Goal: Navigation & Orientation: Find specific page/section

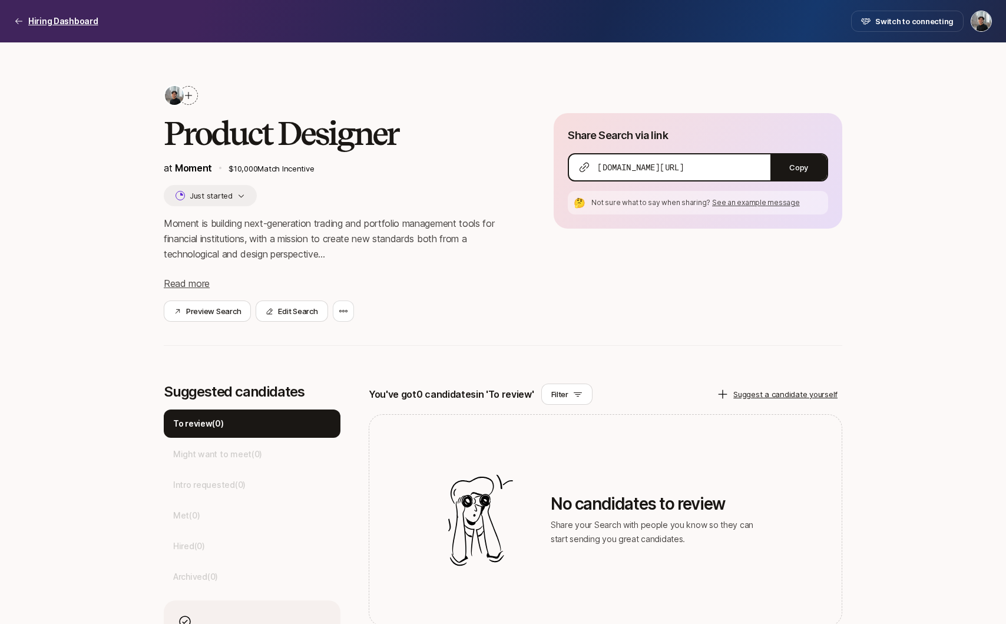
click at [61, 24] on p "Hiring Dashboard" at bounding box center [63, 21] width 70 height 14
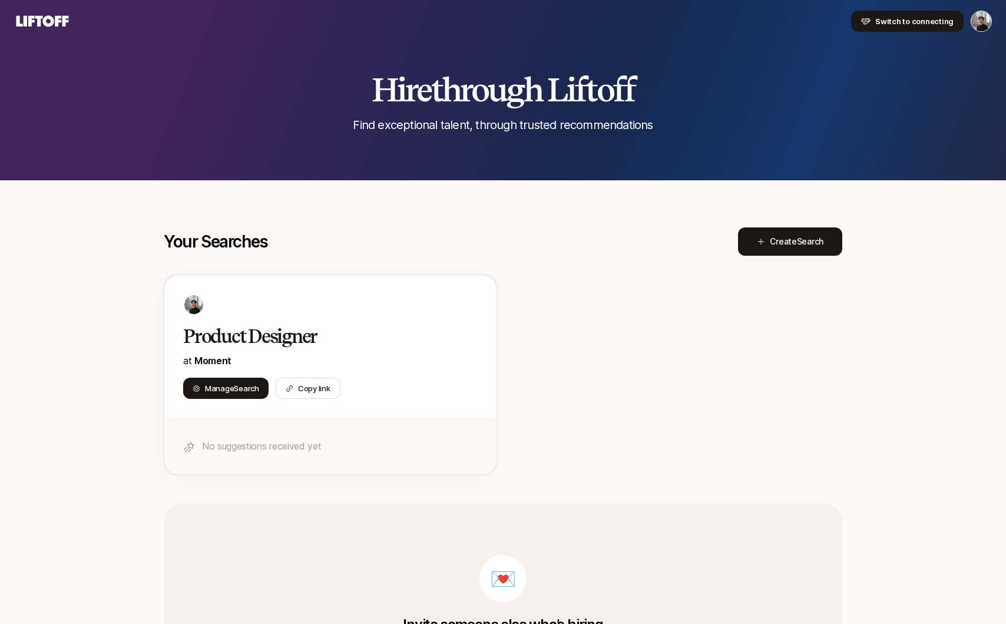
click at [927, 28] on button "Switch to connecting" at bounding box center [907, 21] width 112 height 21
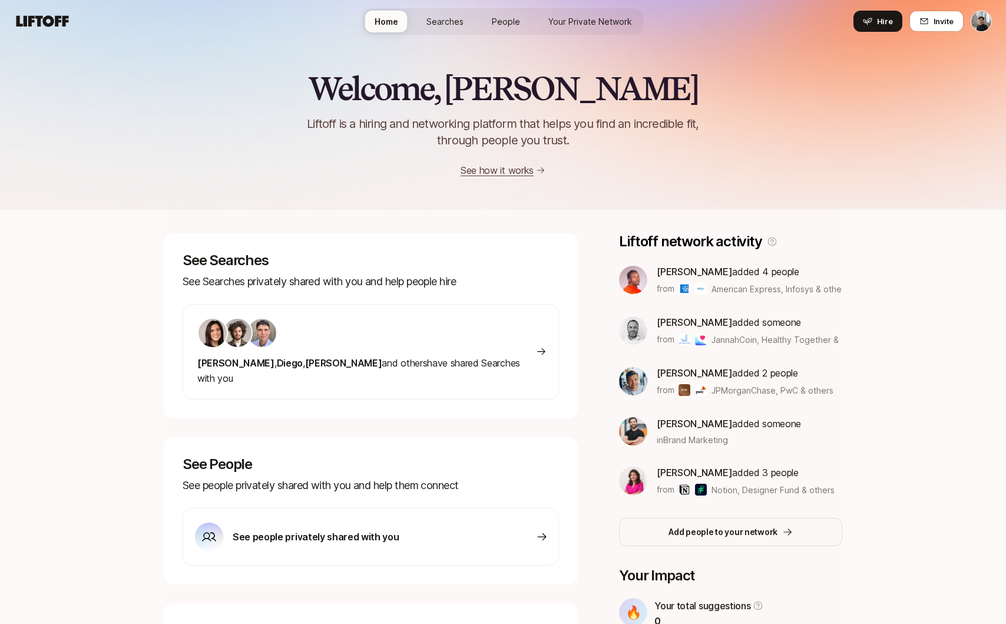
click at [491, 22] on link "People" at bounding box center [505, 22] width 47 height 22
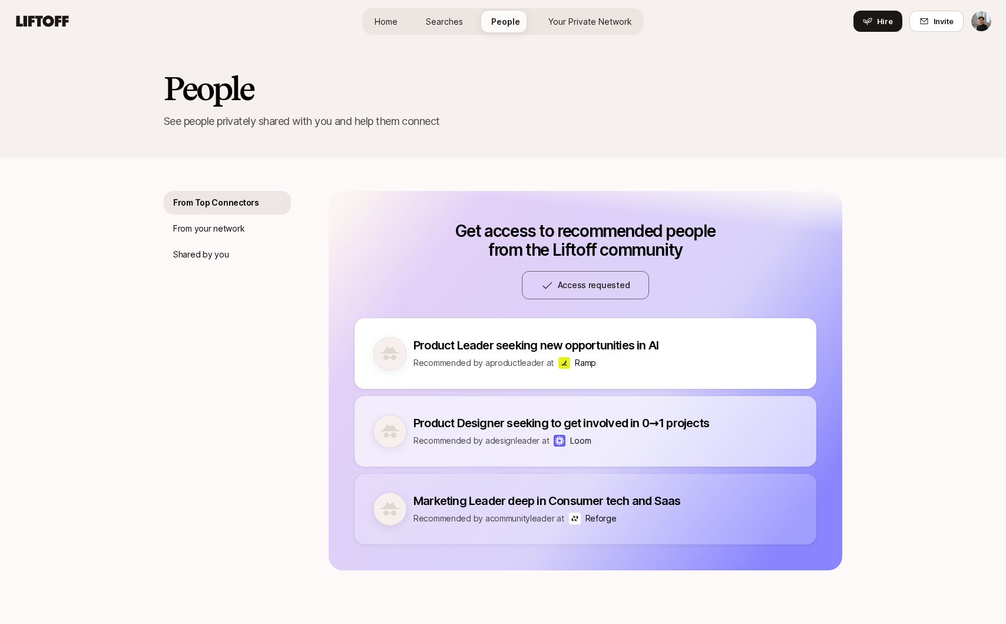
click at [447, 18] on span "Searches" at bounding box center [444, 21] width 37 height 12
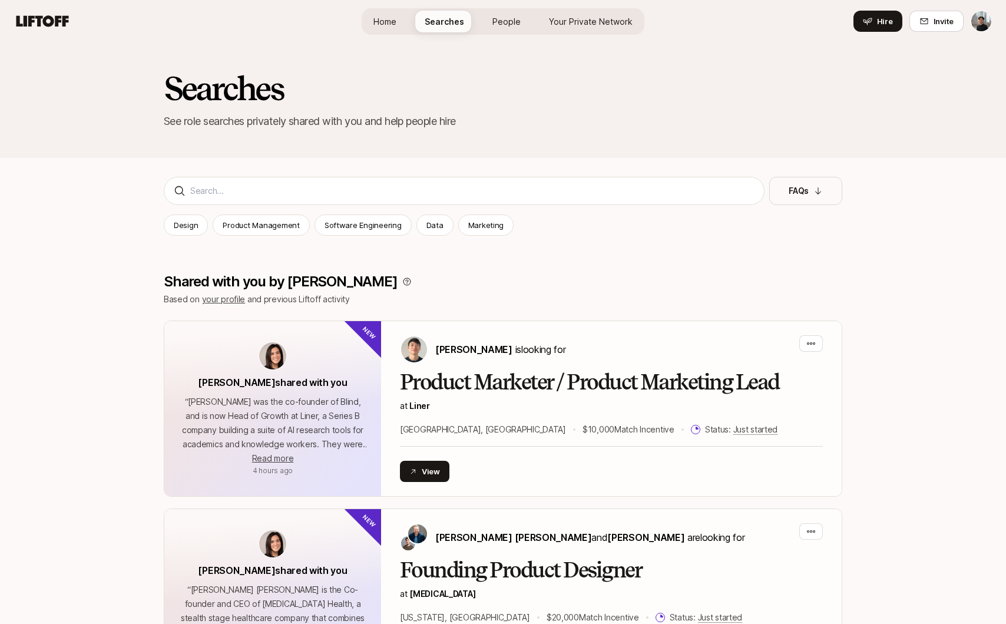
click at [491, 15] on link "People" at bounding box center [506, 22] width 47 height 22
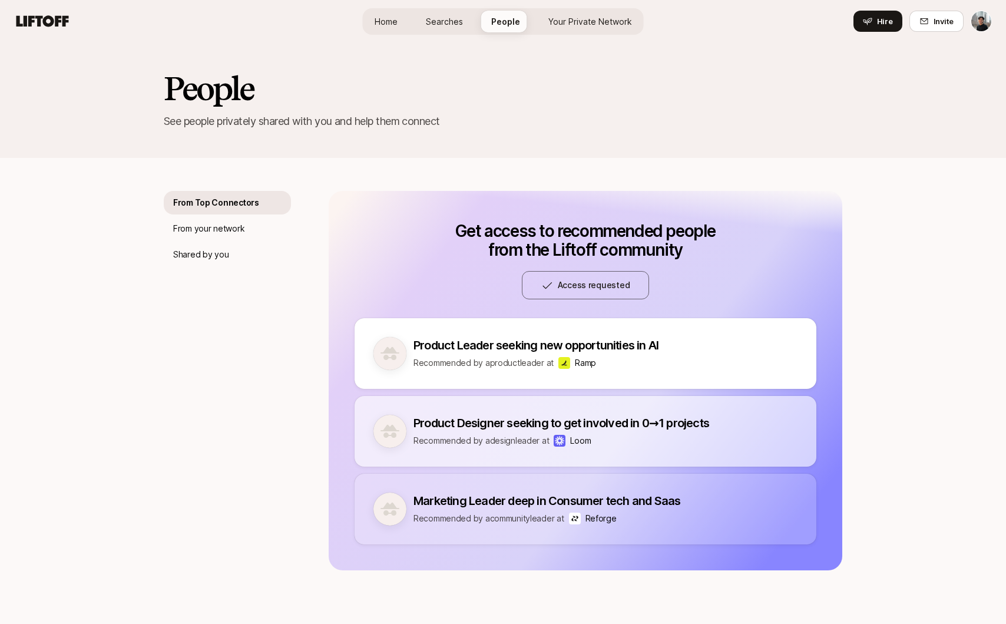
click at [436, 20] on span "Searches" at bounding box center [444, 21] width 37 height 12
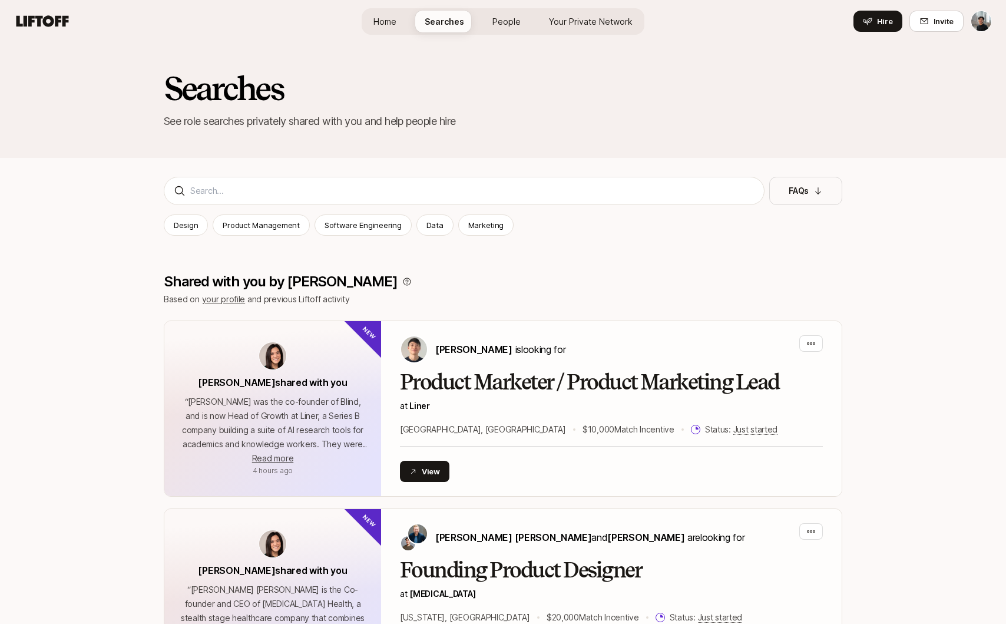
scroll to position [166, 0]
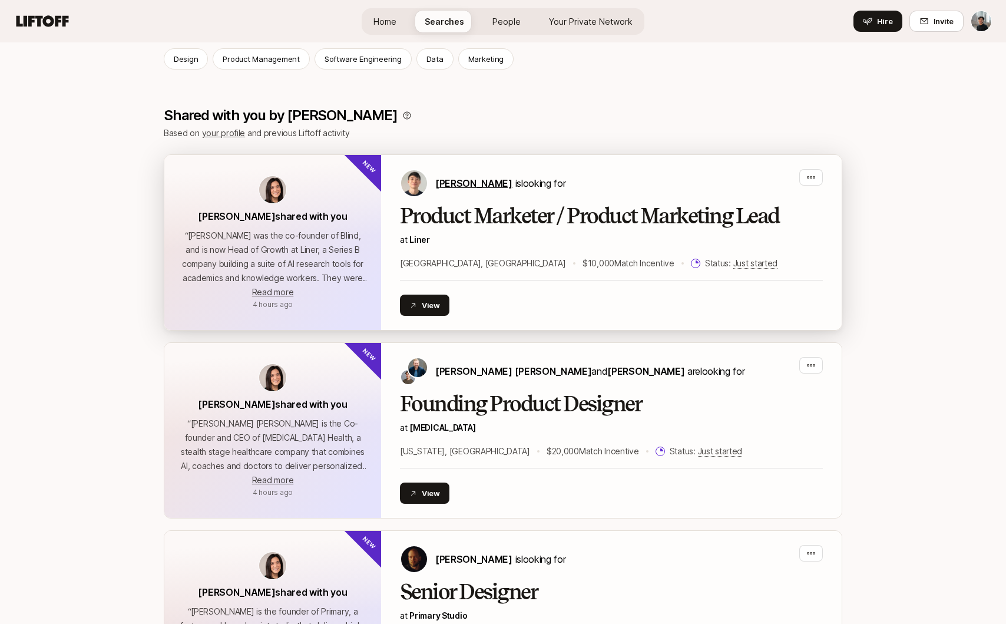
click at [463, 187] on span "[PERSON_NAME]" at bounding box center [473, 183] width 77 height 12
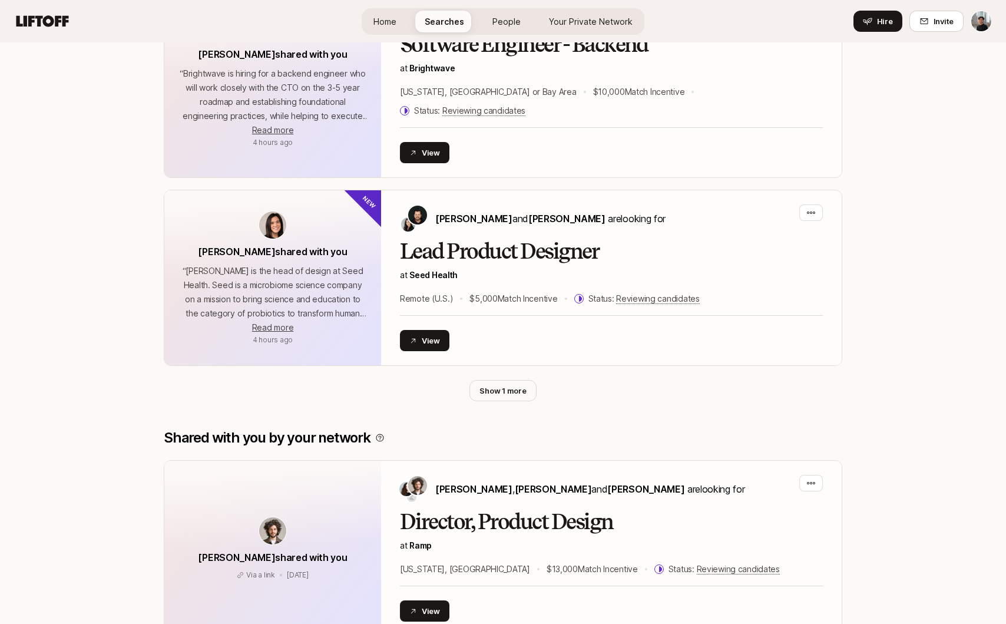
scroll to position [2405, 0]
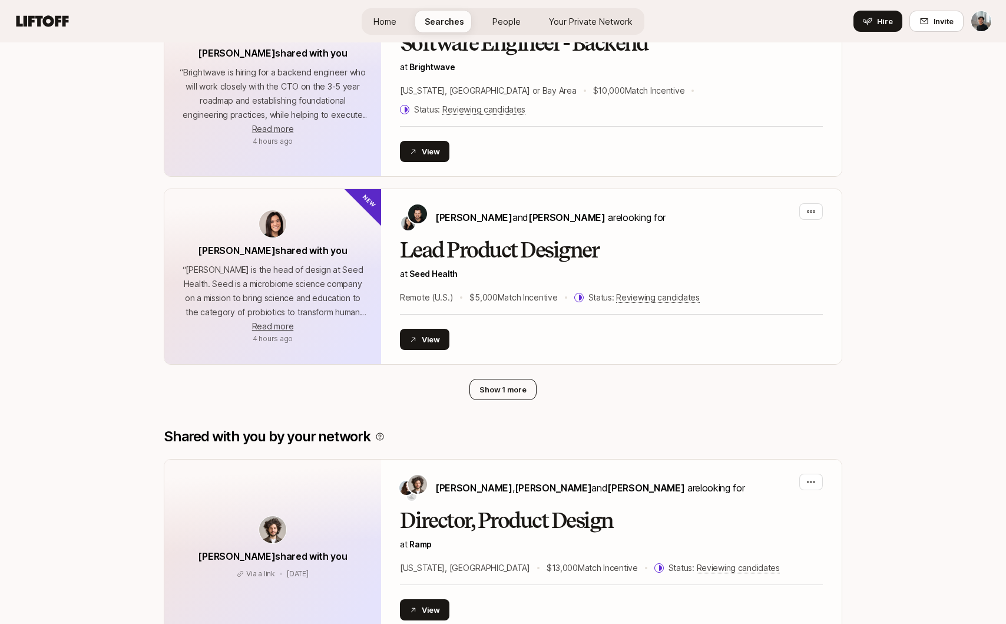
click at [505, 379] on button "Show 1 more" at bounding box center [502, 389] width 67 height 21
